Goal: Information Seeking & Learning: Learn about a topic

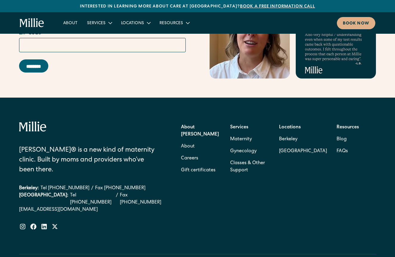
scroll to position [2355, 0]
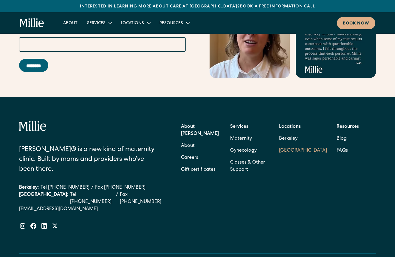
click at [290, 145] on link "[GEOGRAPHIC_DATA]" at bounding box center [303, 151] width 48 height 12
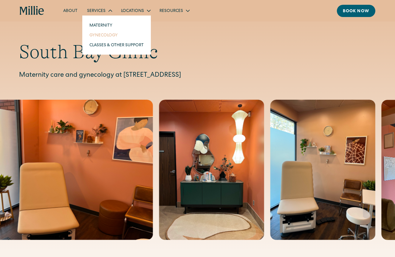
click at [108, 34] on link "Gynecology" at bounding box center [117, 35] width 64 height 10
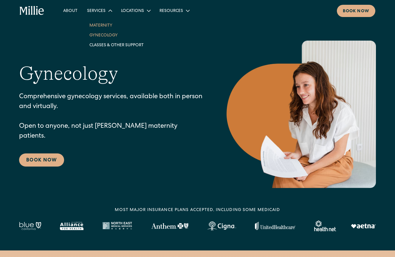
click at [102, 26] on link "Maternity" at bounding box center [117, 25] width 64 height 10
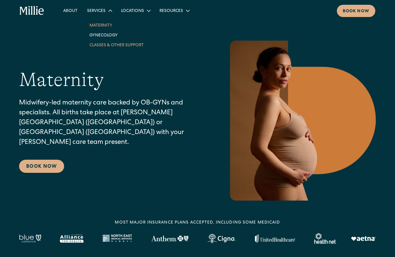
click at [94, 44] on link "Classes & Other Support" at bounding box center [117, 45] width 64 height 10
